Goal: Task Accomplishment & Management: Manage account settings

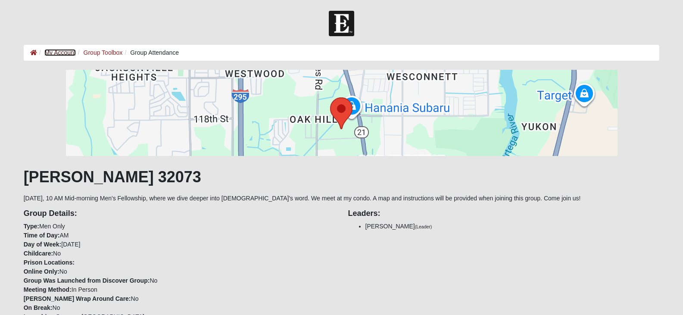
click at [72, 51] on link "My Account" at bounding box center [59, 52] width 31 height 7
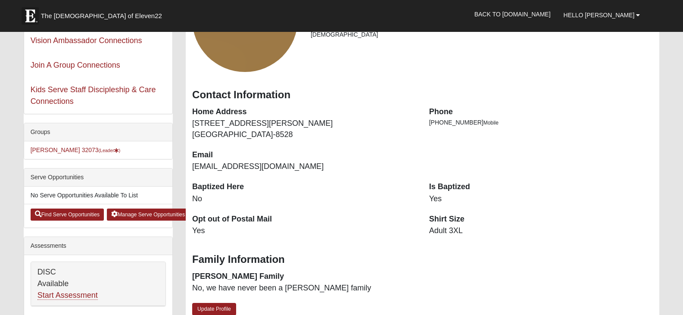
scroll to position [129, 0]
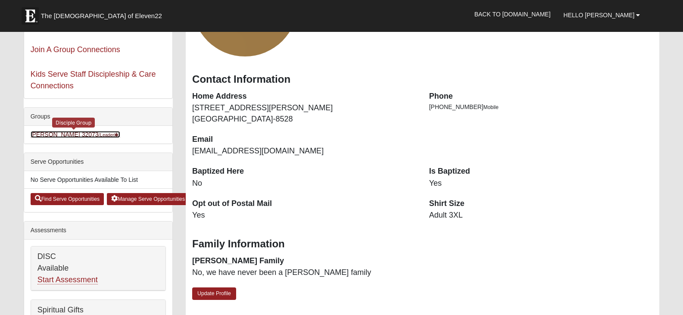
click at [73, 132] on link "[PERSON_NAME] 32073 (Leader )" at bounding box center [76, 134] width 90 height 7
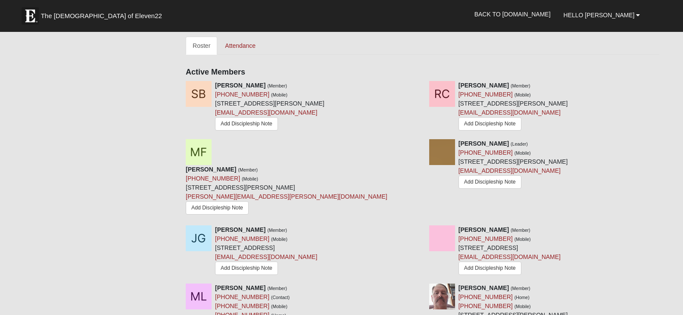
scroll to position [388, 0]
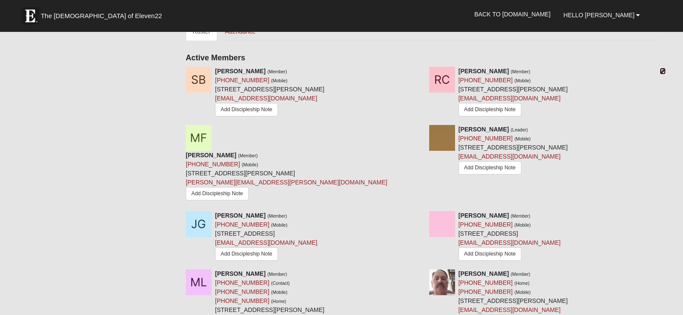
click at [662, 70] on icon at bounding box center [663, 71] width 6 height 6
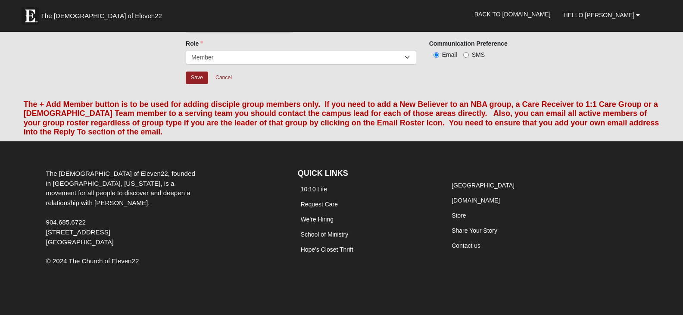
scroll to position [65, 0]
click at [406, 58] on select "Leader Coleader Coach Member Campus Lead Future Leader" at bounding box center [301, 57] width 231 height 15
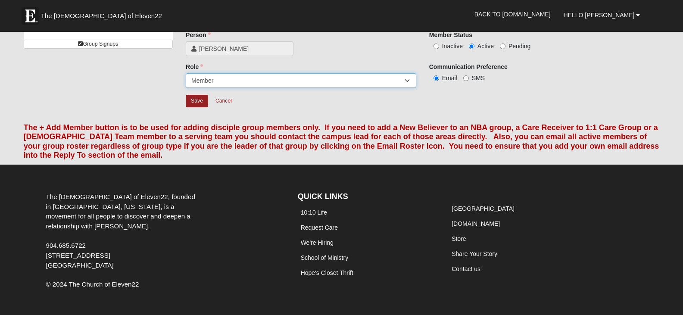
scroll to position [22, 0]
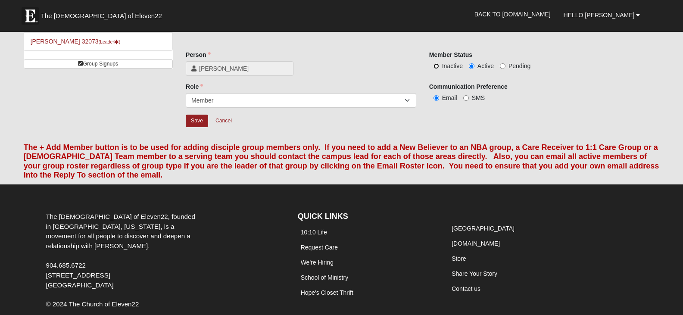
click at [438, 66] on input "Inactive" at bounding box center [437, 66] width 6 height 6
radio input "true"
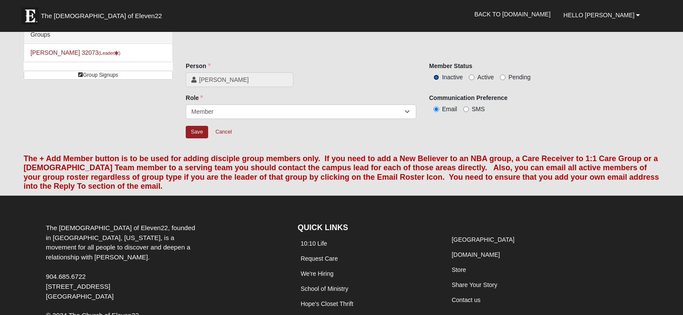
scroll to position [0, 0]
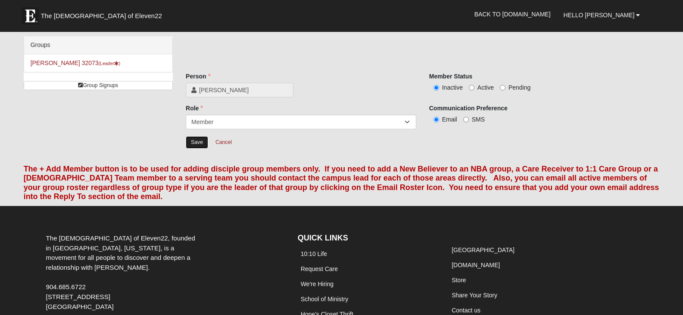
click at [196, 141] on input "Save" at bounding box center [197, 142] width 22 height 13
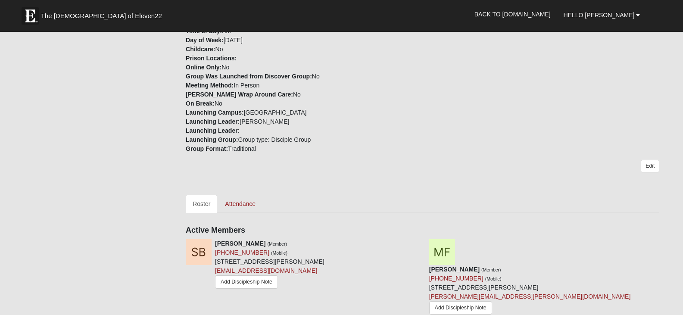
scroll to position [259, 0]
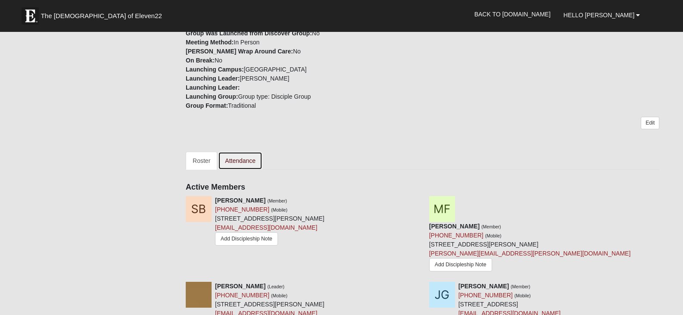
click at [248, 160] on link "Attendance" at bounding box center [240, 161] width 44 height 18
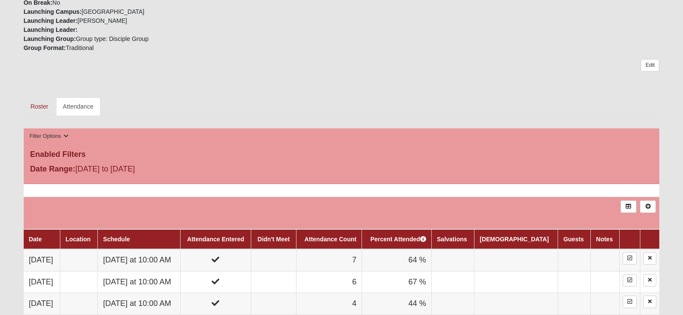
scroll to position [302, 0]
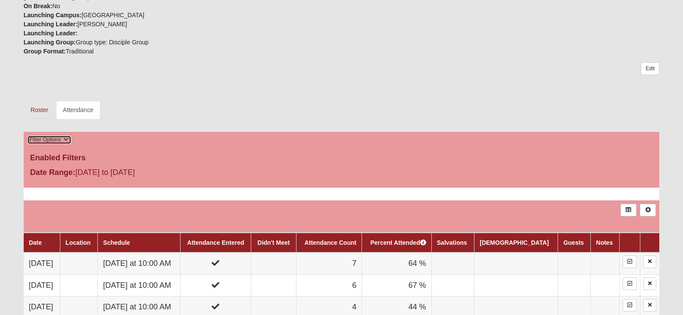
click at [67, 139] on icon at bounding box center [66, 139] width 5 height 5
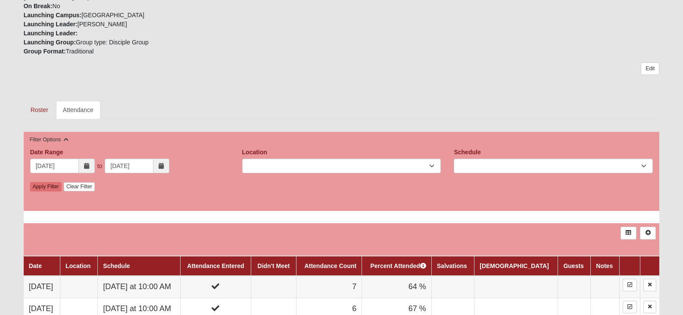
click at [163, 166] on icon at bounding box center [161, 166] width 5 height 6
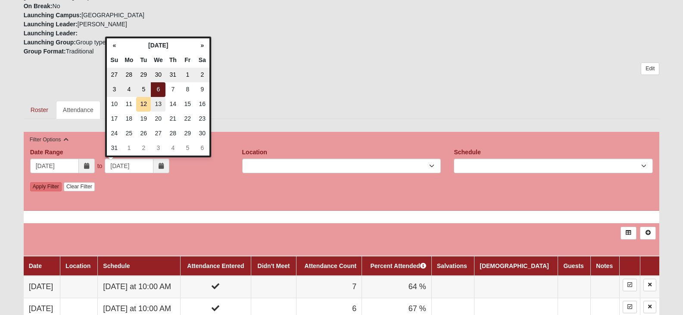
click at [161, 104] on td "13" at bounding box center [158, 104] width 15 height 15
type input "08/13/2025"
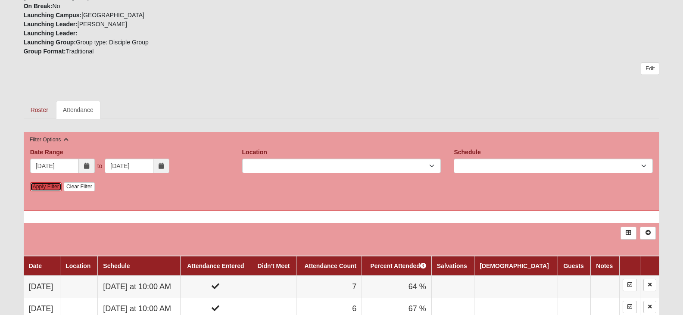
click at [53, 185] on link "Apply Filter" at bounding box center [45, 186] width 31 height 9
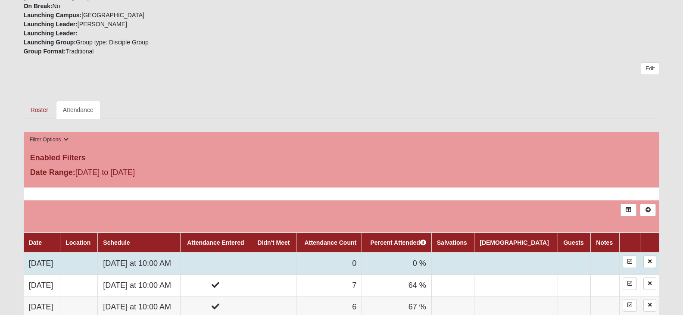
click at [362, 265] on td "0" at bounding box center [329, 264] width 66 height 22
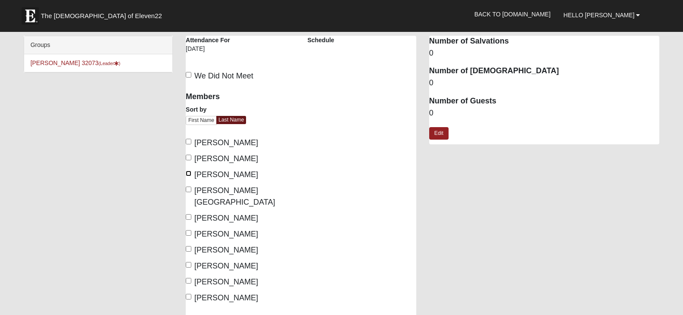
click at [187, 173] on input "[PERSON_NAME]" at bounding box center [189, 174] width 6 height 6
checkbox input "true"
click at [188, 246] on input "[PERSON_NAME]" at bounding box center [189, 249] width 6 height 6
checkbox input "true"
click at [188, 262] on input "[PERSON_NAME]" at bounding box center [189, 265] width 6 height 6
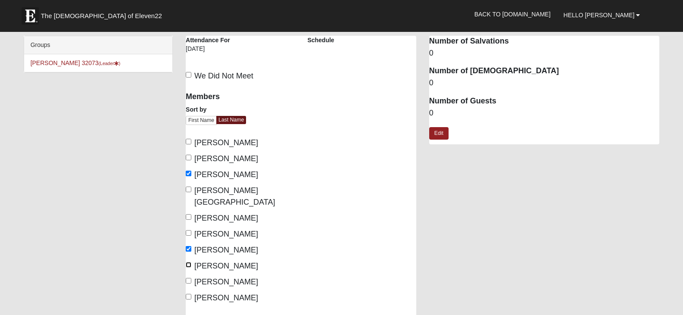
checkbox input "true"
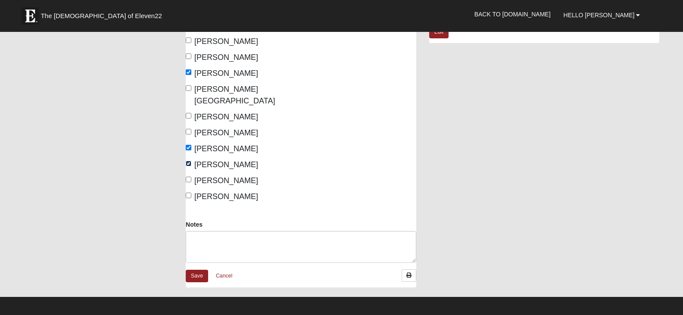
scroll to position [129, 0]
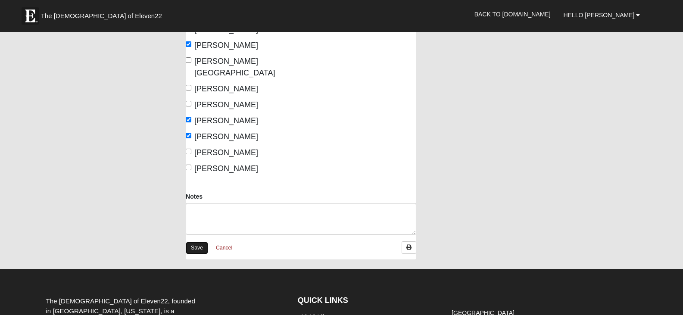
click at [194, 242] on link "Save" at bounding box center [197, 248] width 22 height 13
